Goal: Transaction & Acquisition: Purchase product/service

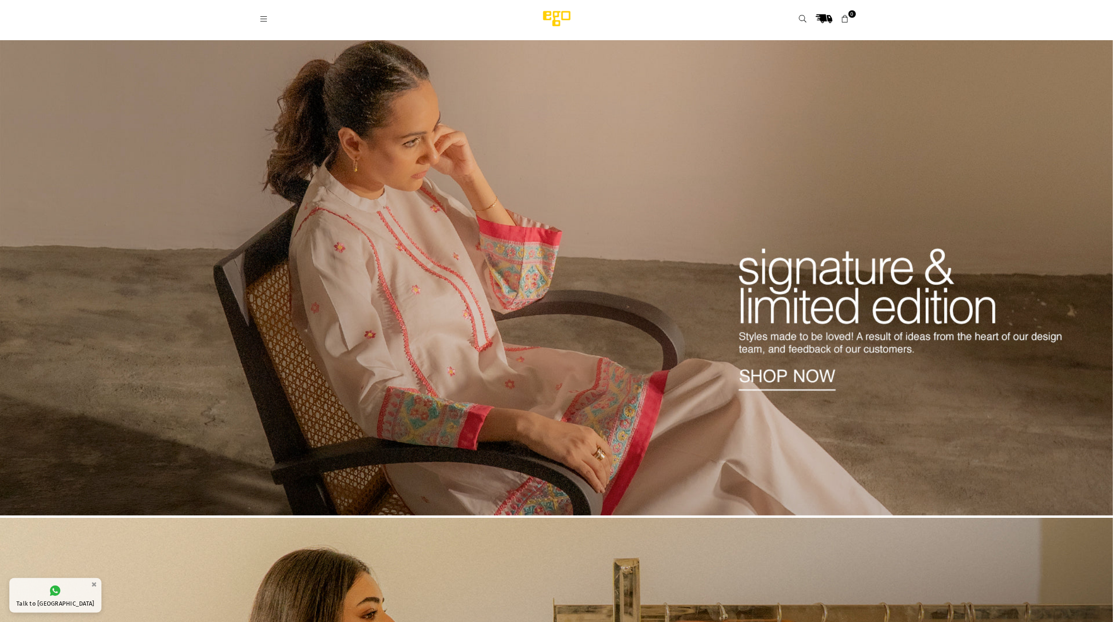
click at [259, 19] on link at bounding box center [264, 18] width 17 height 7
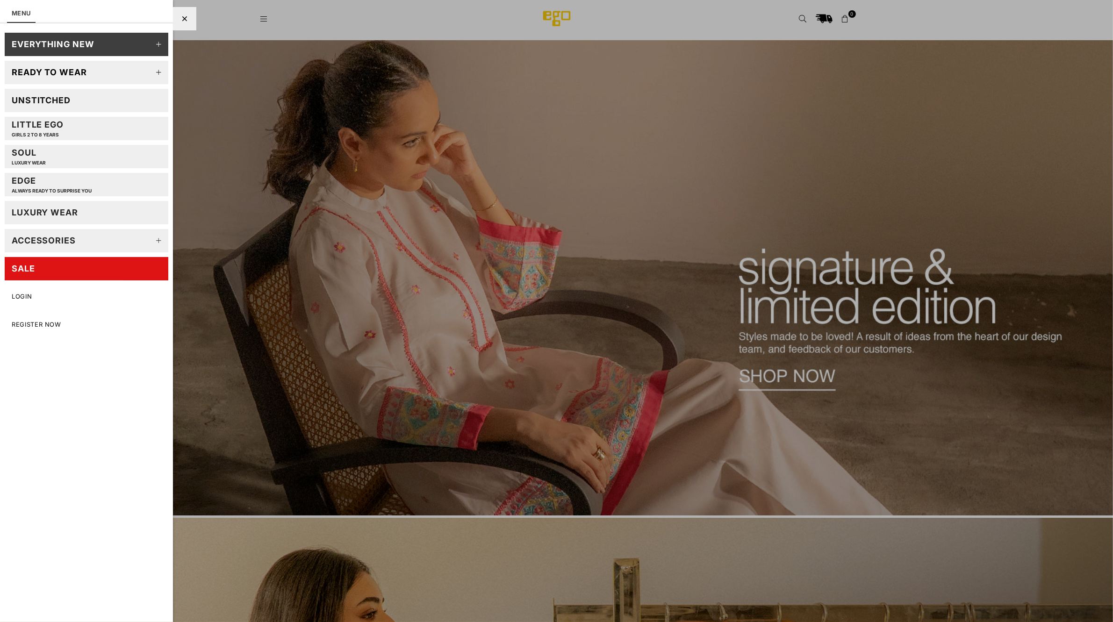
click at [160, 72] on icon at bounding box center [159, 72] width 19 height 19
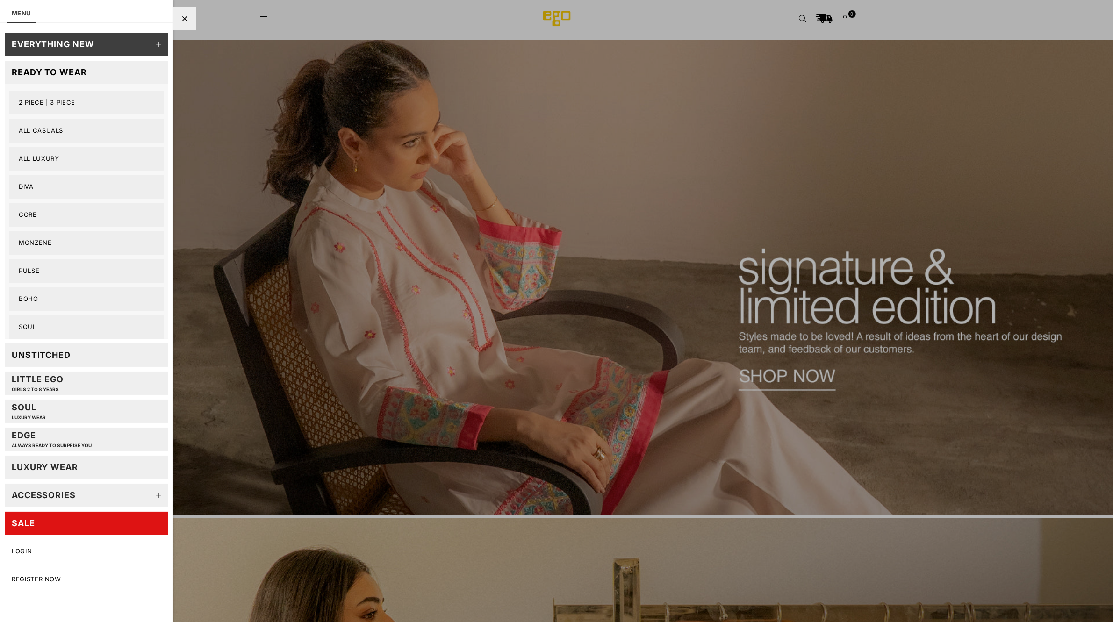
click at [52, 130] on link "All Casuals" at bounding box center [86, 130] width 154 height 23
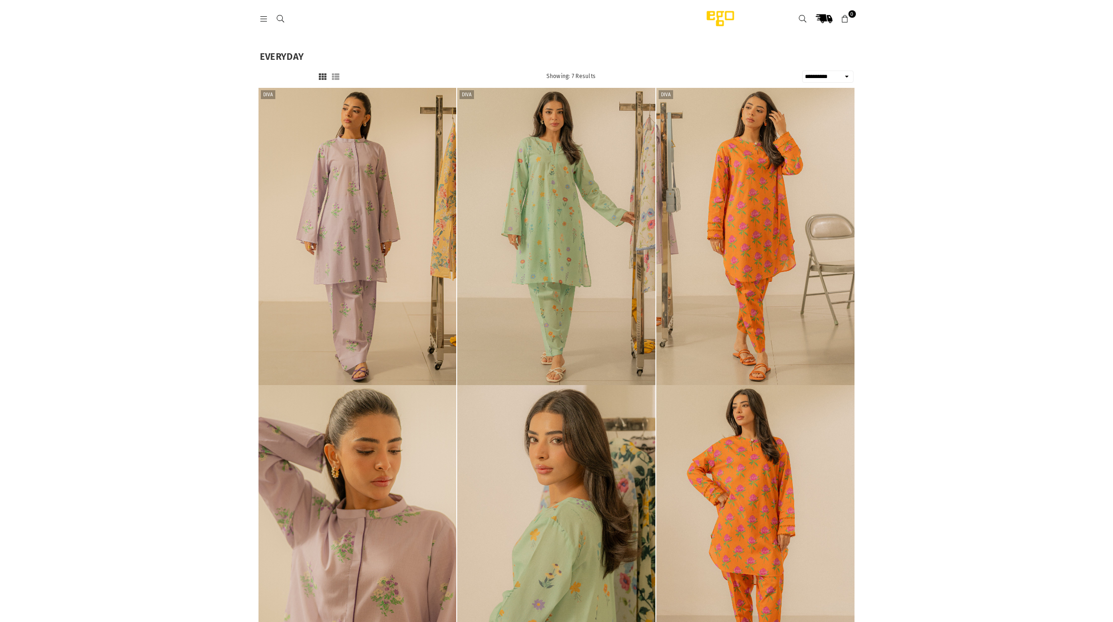
select select "**********"
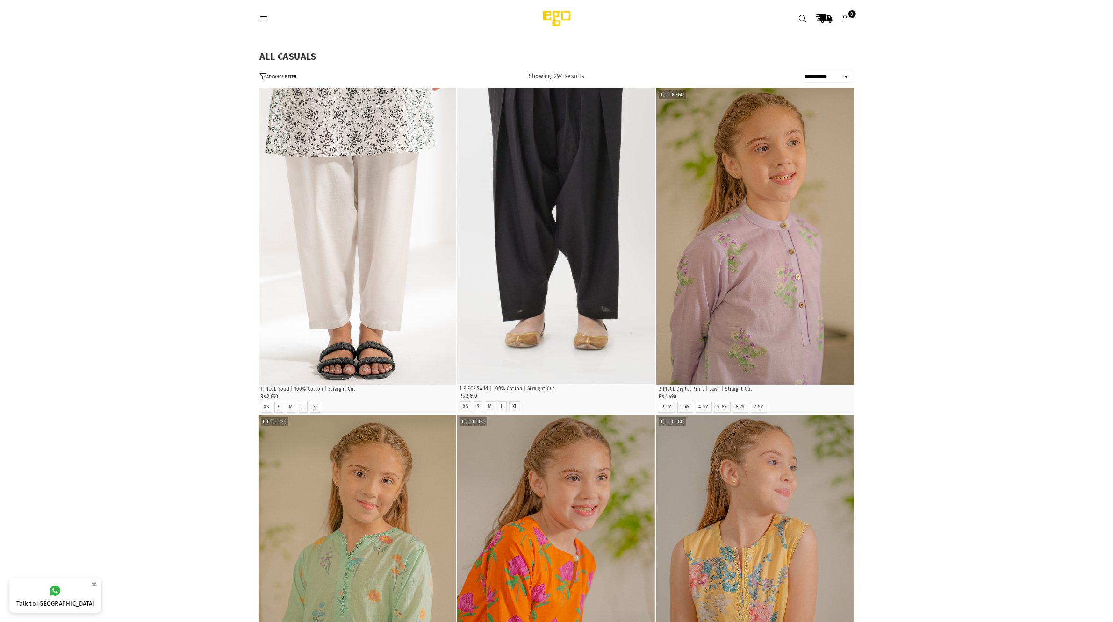
click at [291, 78] on button "ADVANCE FILTER" at bounding box center [278, 77] width 37 height 8
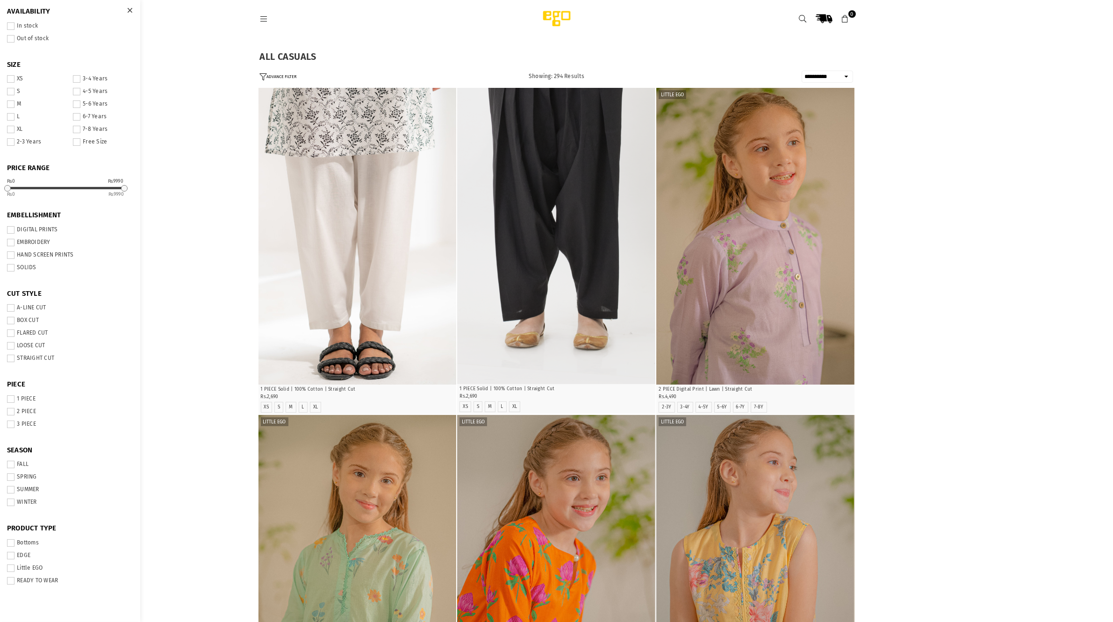
click at [10, 243] on span at bounding box center [10, 242] width 7 height 7
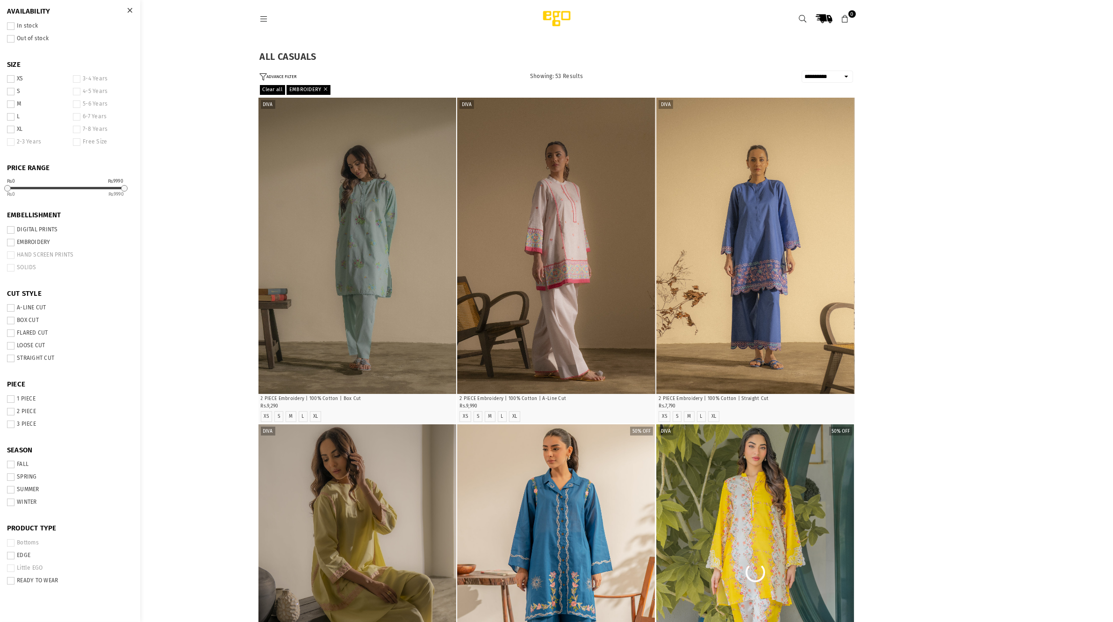
click at [8, 268] on span at bounding box center [10, 267] width 7 height 7
click at [12, 267] on span at bounding box center [10, 267] width 7 height 7
click at [10, 242] on span at bounding box center [10, 242] width 7 height 7
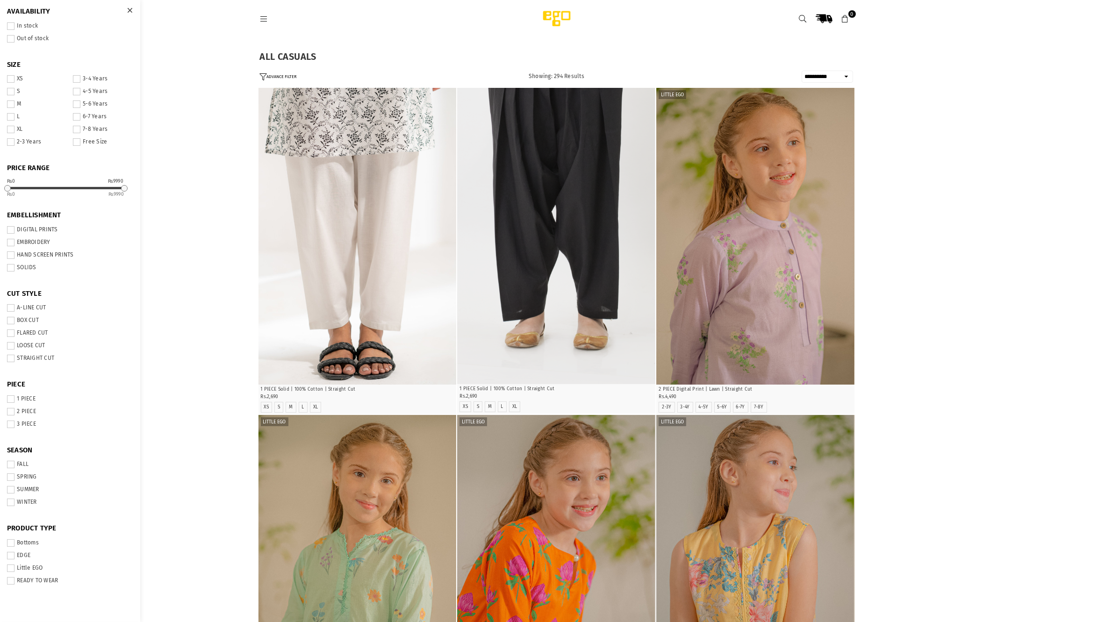
click at [10, 269] on span at bounding box center [10, 267] width 7 height 7
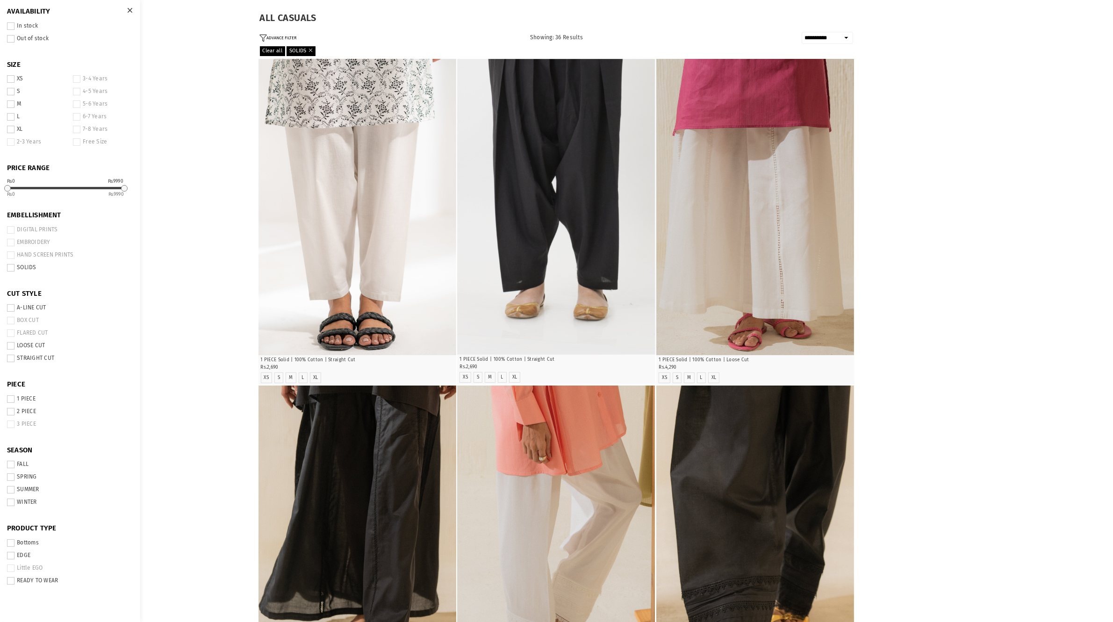
scroll to position [58, 0]
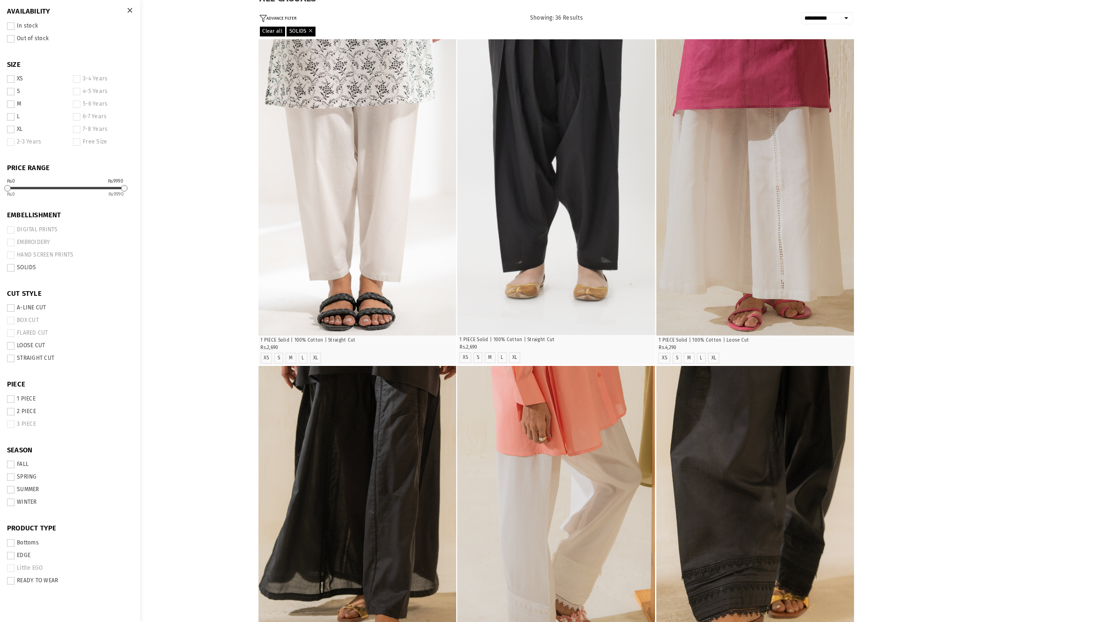
click at [11, 583] on span at bounding box center [10, 581] width 7 height 7
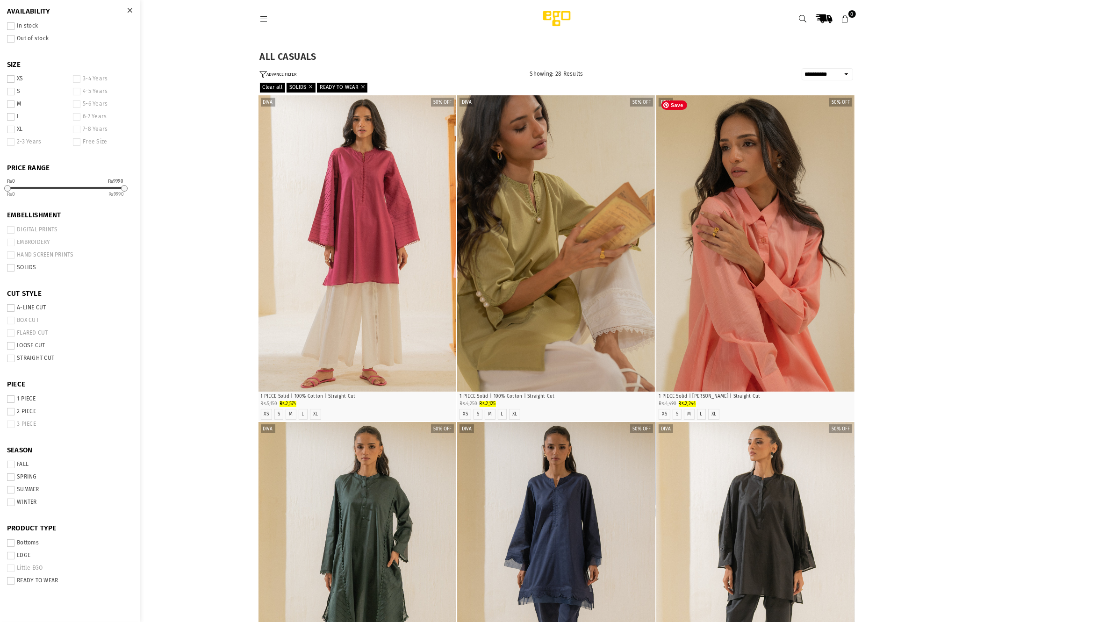
click at [828, 79] on select "**********" at bounding box center [827, 74] width 51 height 12
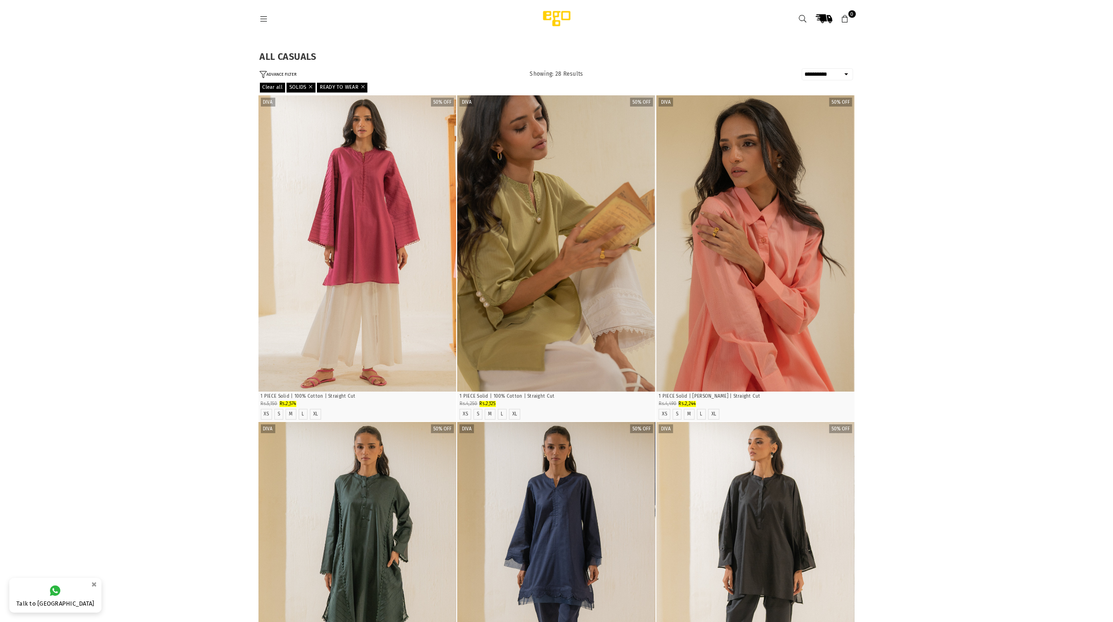
select select "**********"
click at [802, 68] on select "**********" at bounding box center [827, 74] width 51 height 12
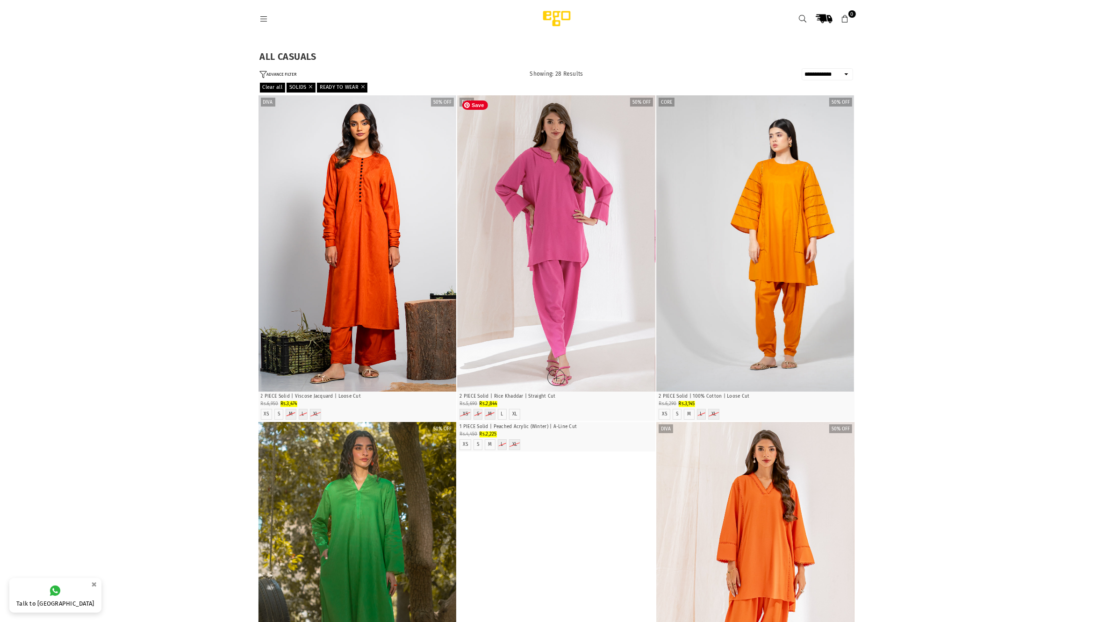
click at [568, 242] on img "1 / 4" at bounding box center [556, 243] width 198 height 297
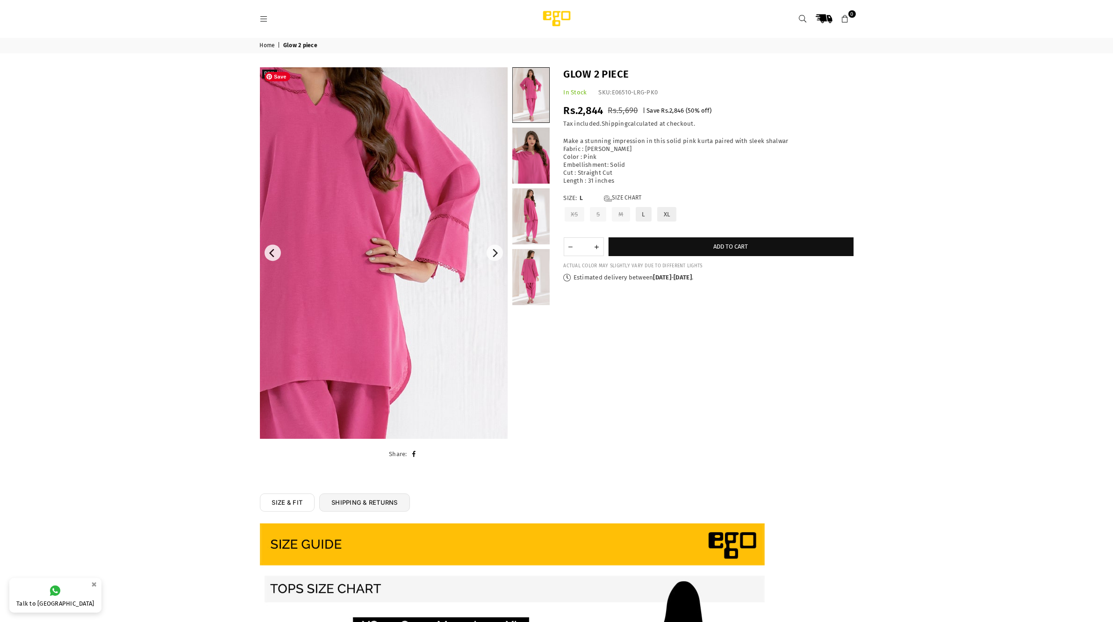
click at [435, 190] on img at bounding box center [318, 334] width 561 height 842
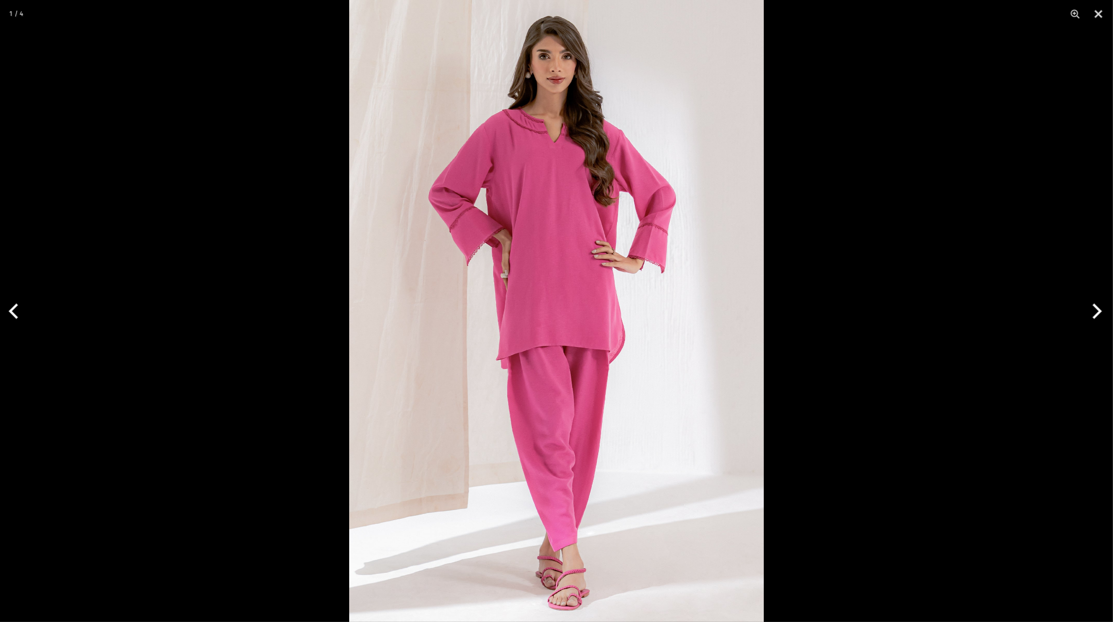
click at [1092, 311] on button "Next" at bounding box center [1095, 311] width 35 height 47
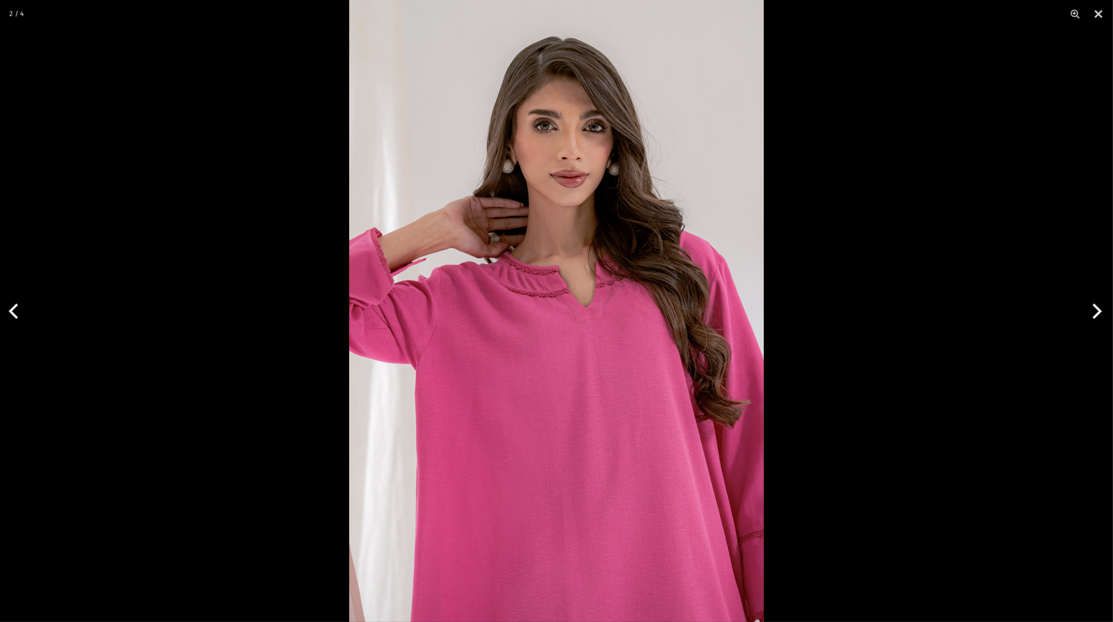
click at [1092, 311] on button "Next" at bounding box center [1095, 311] width 35 height 47
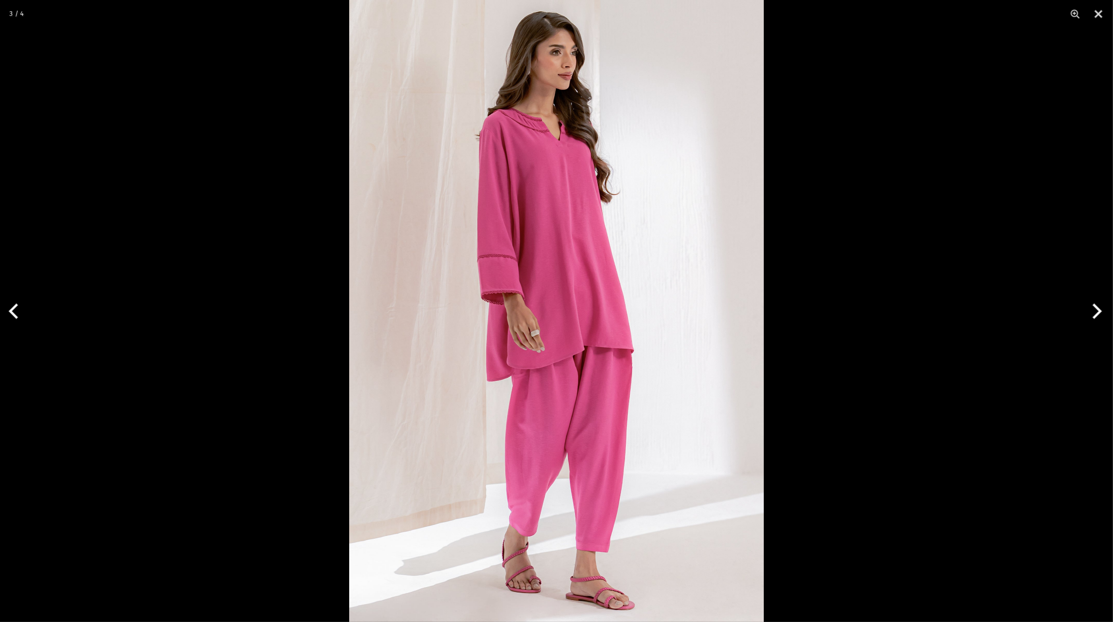
click at [1092, 311] on button "Next" at bounding box center [1095, 311] width 35 height 47
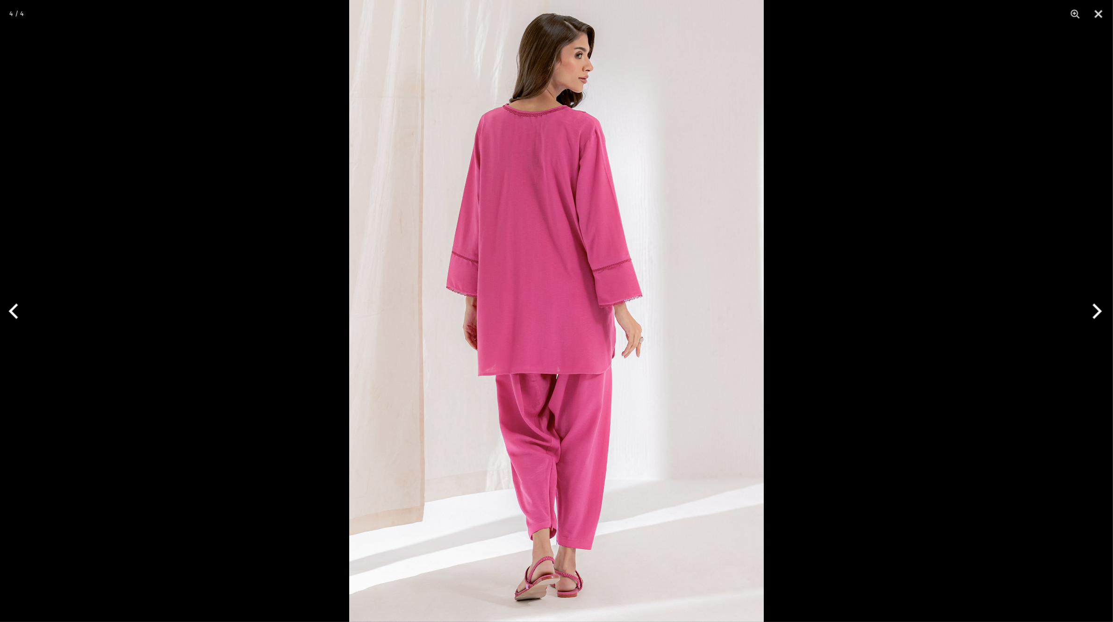
click at [1092, 311] on button "Next" at bounding box center [1095, 311] width 35 height 47
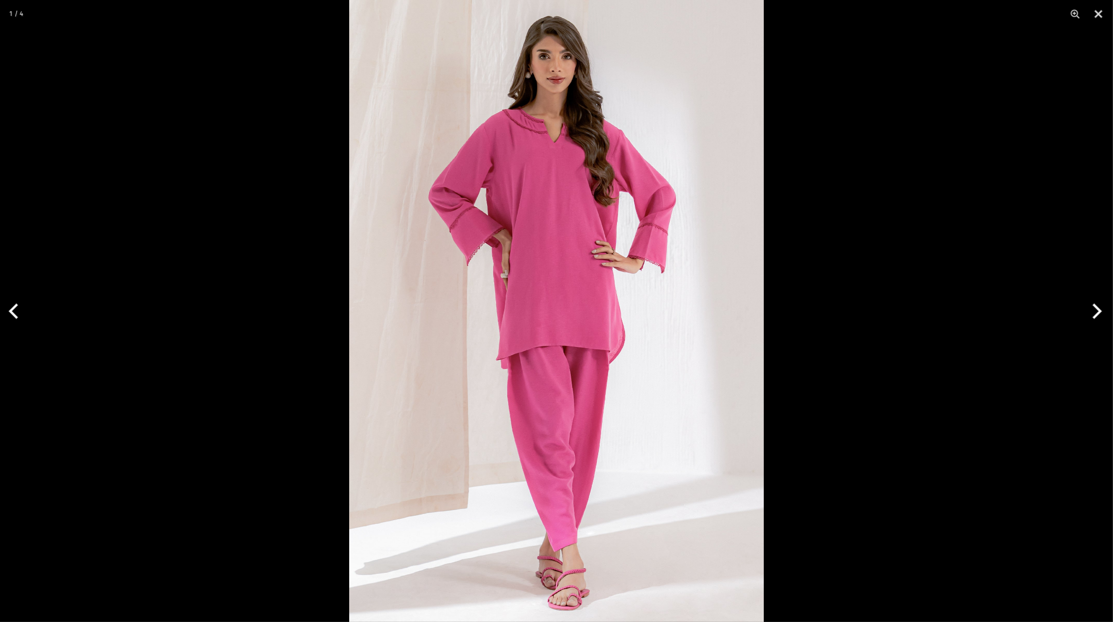
click at [1092, 311] on button "Next" at bounding box center [1095, 311] width 35 height 47
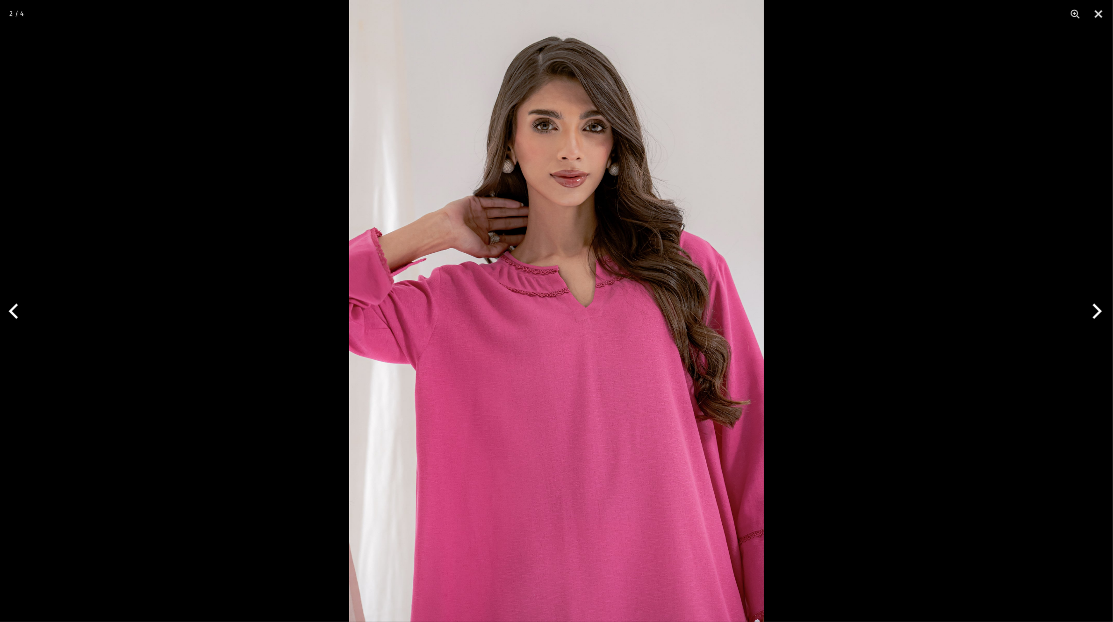
click at [1092, 311] on button "Next" at bounding box center [1095, 311] width 35 height 47
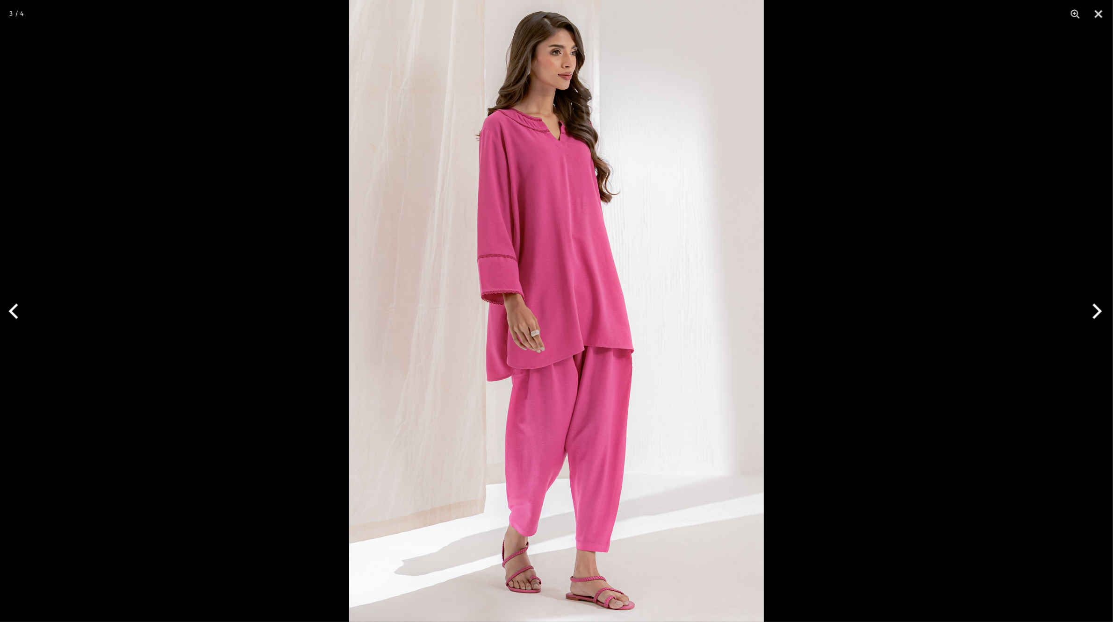
click at [1092, 311] on button "Next" at bounding box center [1095, 311] width 35 height 47
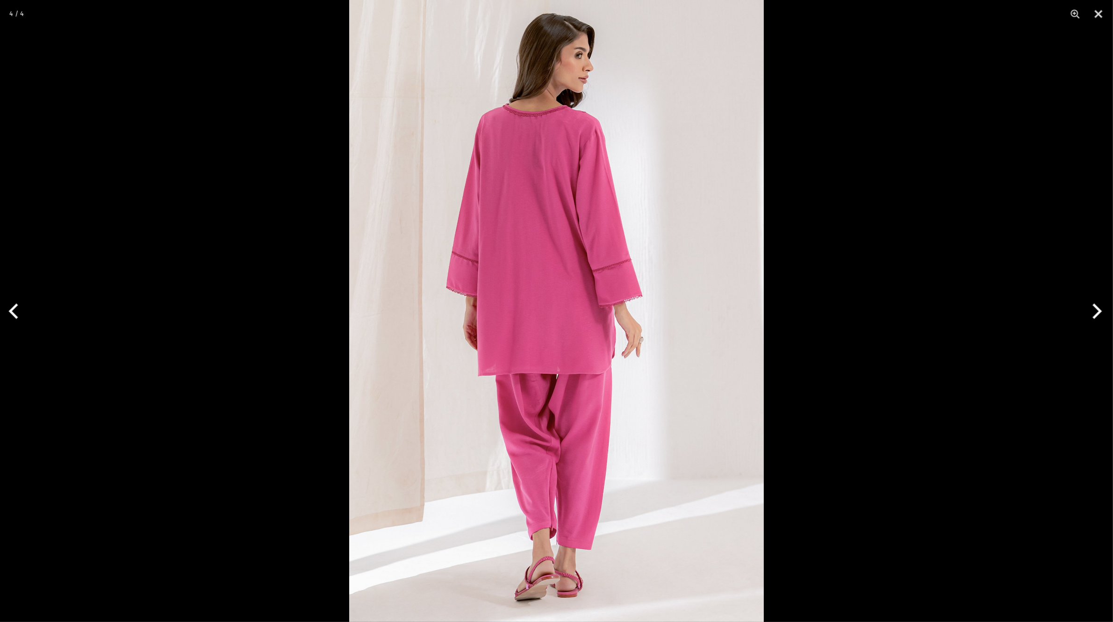
click at [1092, 311] on button "Next" at bounding box center [1095, 311] width 35 height 47
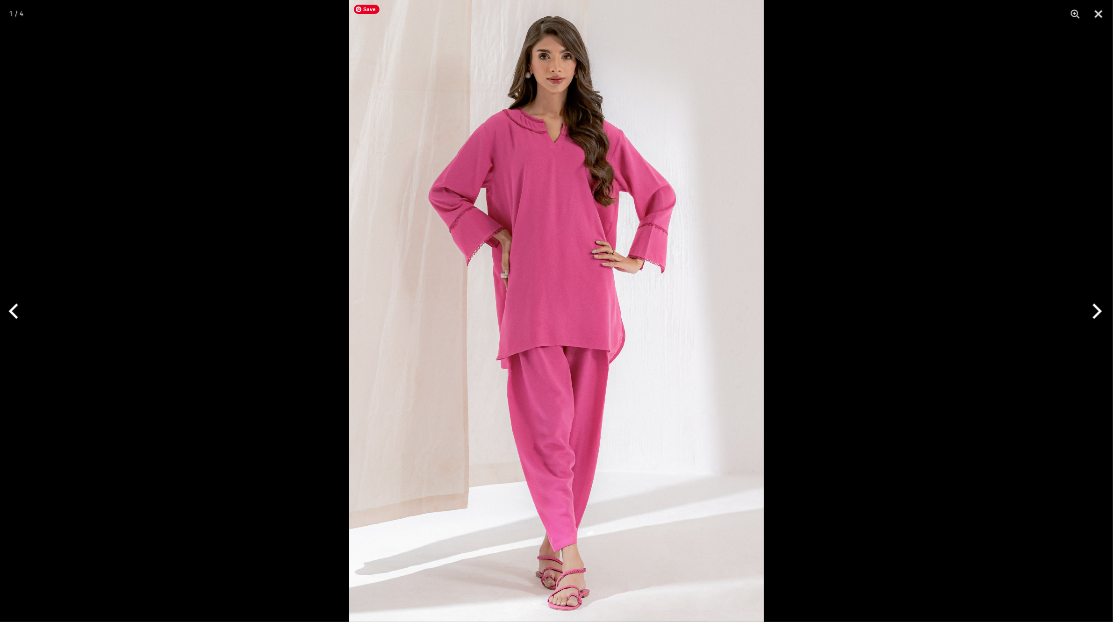
click at [532, 153] on img at bounding box center [556, 311] width 415 height 622
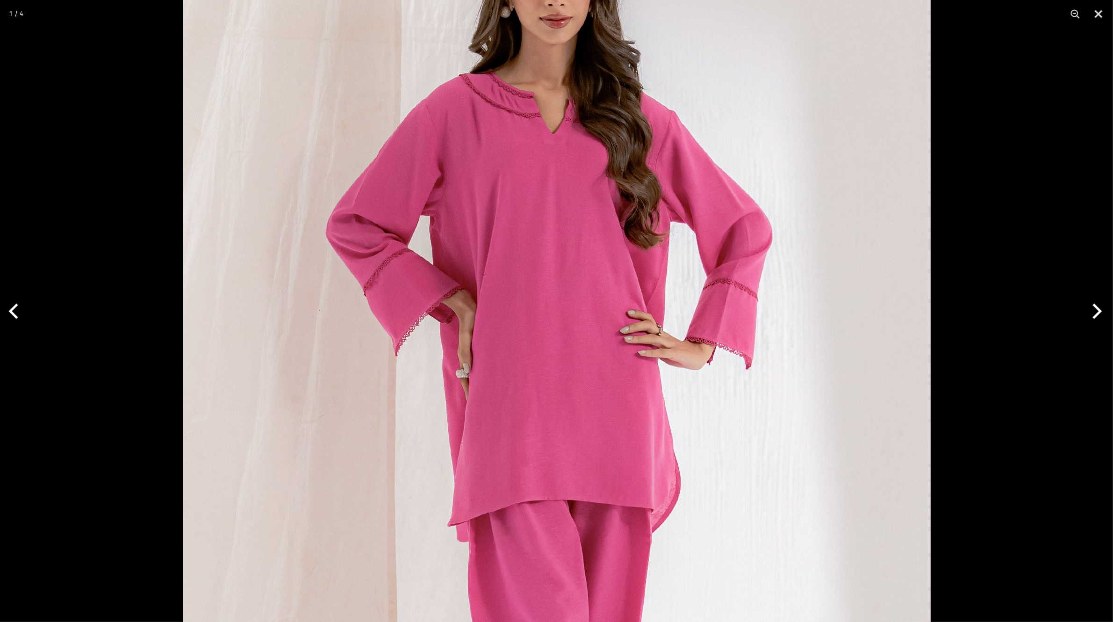
click at [1016, 189] on div at bounding box center [556, 311] width 1113 height 622
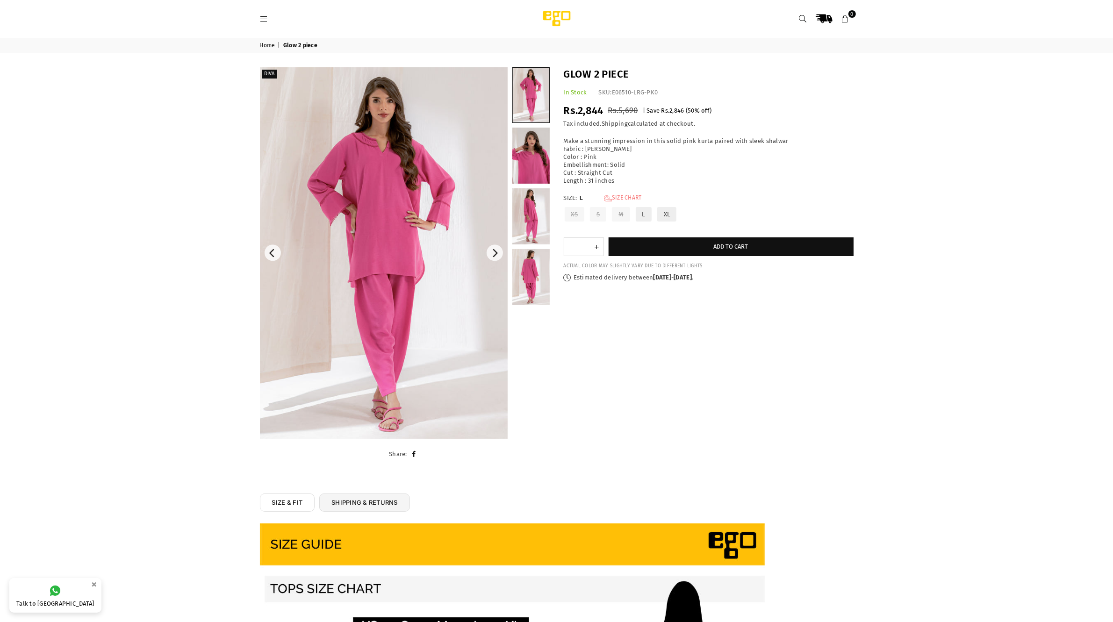
click at [625, 197] on link "Size Chart" at bounding box center [623, 199] width 38 height 8
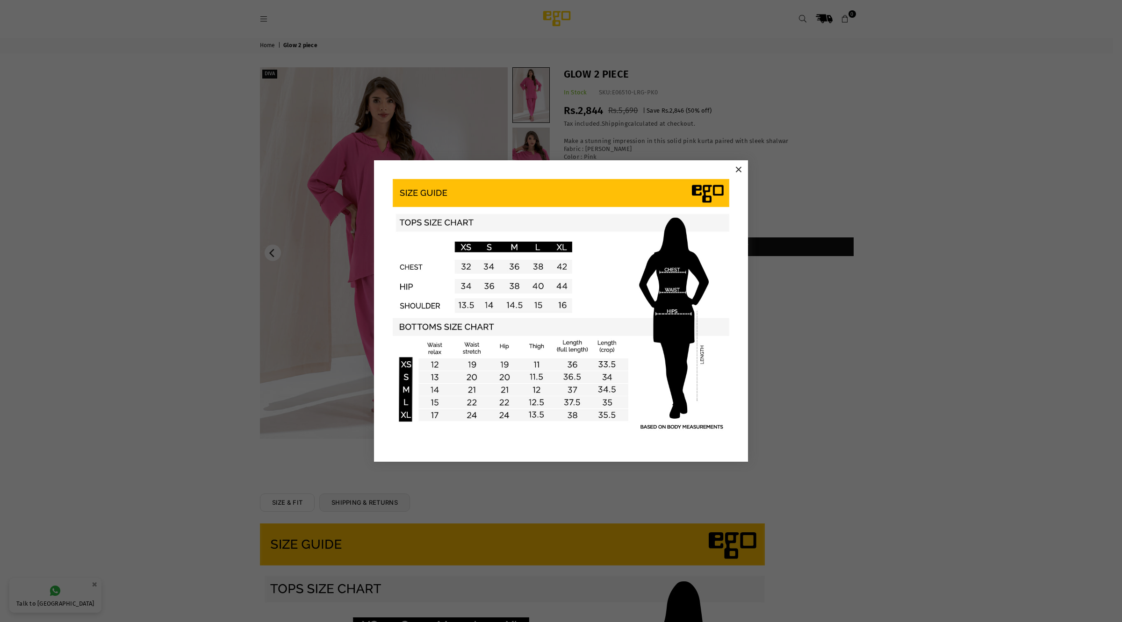
click at [736, 172] on button "×" at bounding box center [739, 170] width 14 height 14
